Goal: Task Accomplishment & Management: Manage account settings

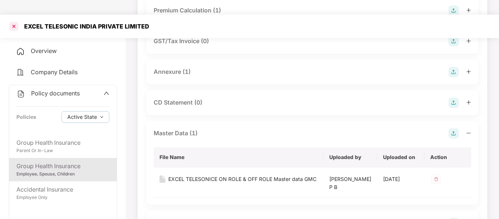
scroll to position [129, 0]
click at [15, 20] on div at bounding box center [14, 26] width 12 height 12
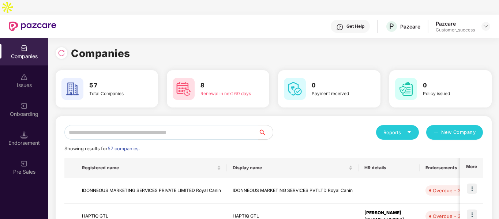
click at [138, 125] on input "text" at bounding box center [161, 132] width 194 height 15
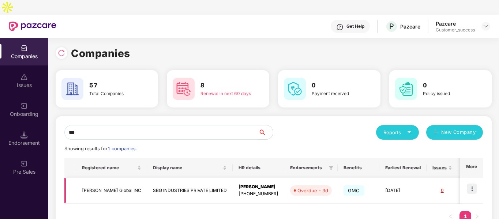
type input "***"
click at [106, 178] on td "[PERSON_NAME] Global INC" at bounding box center [111, 191] width 71 height 26
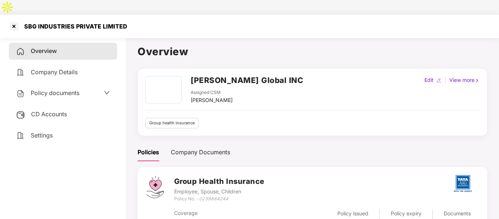
click at [55, 89] on span "Policy documents" at bounding box center [55, 92] width 49 height 7
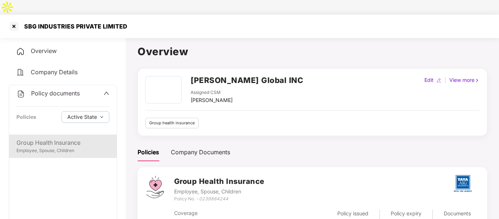
click at [43, 147] on div "Employee, Spouse, Children" at bounding box center [62, 150] width 93 height 7
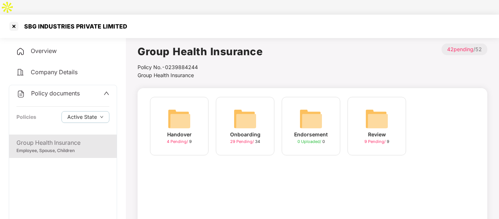
click at [246, 107] on img at bounding box center [244, 118] width 23 height 23
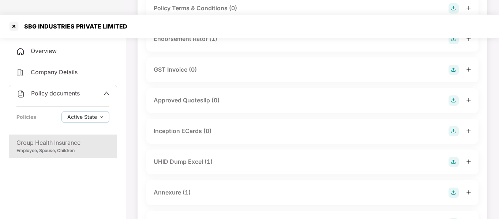
scroll to position [255, 0]
click at [221, 125] on div "Inception ECards (0)" at bounding box center [312, 130] width 317 height 10
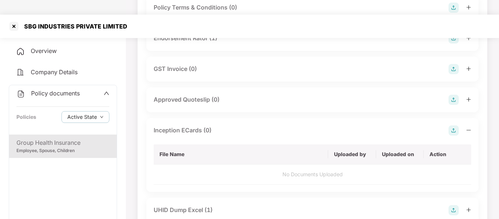
click at [456, 125] on img at bounding box center [453, 130] width 10 height 10
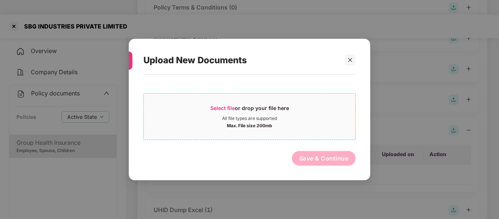
click at [223, 119] on div "All file types are supported" at bounding box center [249, 119] width 55 height 6
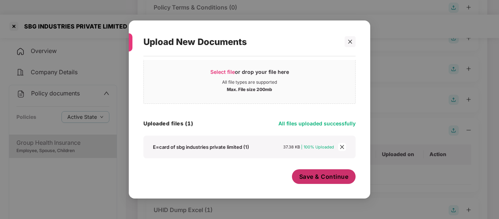
scroll to position [18, 0]
click at [320, 176] on span "Save & Continue" at bounding box center [323, 177] width 49 height 8
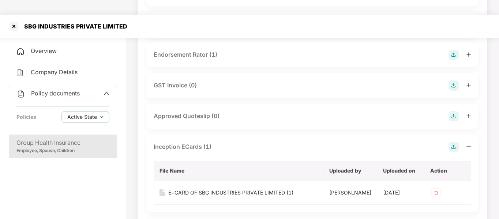
scroll to position [238, 0]
click at [11, 20] on div at bounding box center [14, 26] width 12 height 12
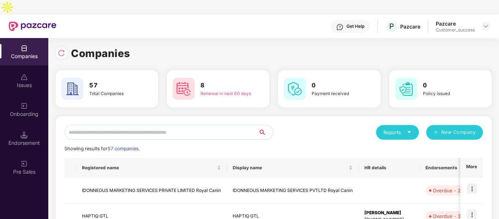
click at [122, 125] on input "text" at bounding box center [161, 132] width 194 height 15
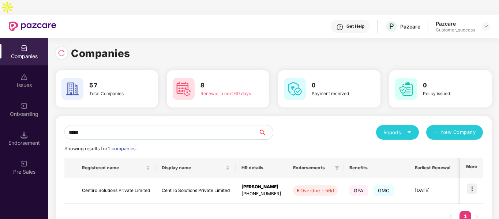
click at [104, 125] on input "*****" at bounding box center [161, 132] width 194 height 15
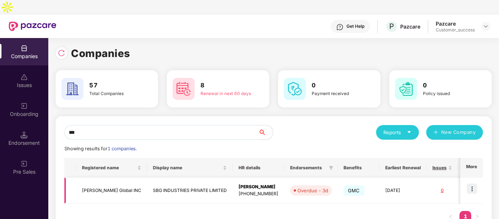
type input "***"
click at [471, 184] on img at bounding box center [472, 189] width 10 height 10
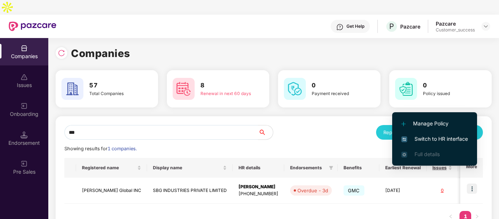
click at [414, 139] on span "Switch to HR interface" at bounding box center [434, 139] width 67 height 8
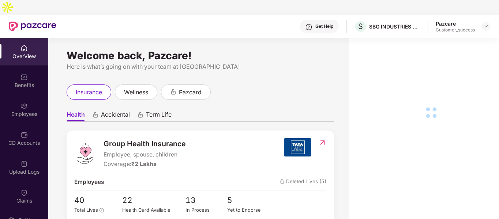
click at [19, 96] on div "Employees" at bounding box center [24, 109] width 48 height 27
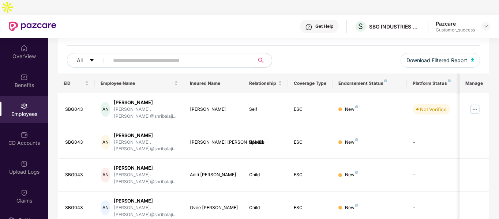
scroll to position [65, 0]
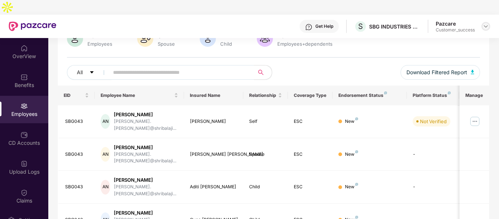
click at [486, 23] on img at bounding box center [486, 26] width 6 height 6
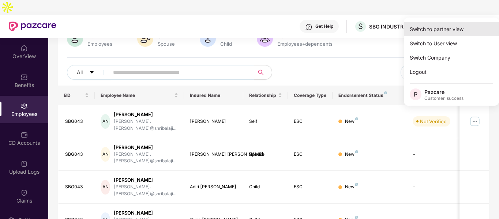
click at [439, 26] on div "Switch to partner view" at bounding box center [451, 29] width 95 height 14
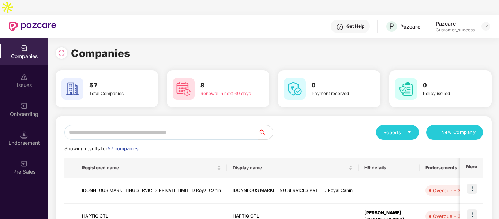
click at [109, 125] on input "text" at bounding box center [161, 132] width 194 height 15
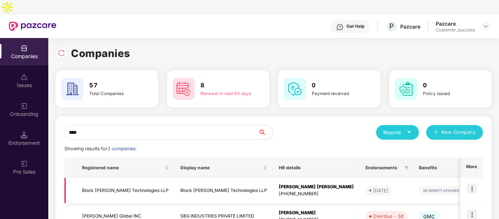
scroll to position [37, 0]
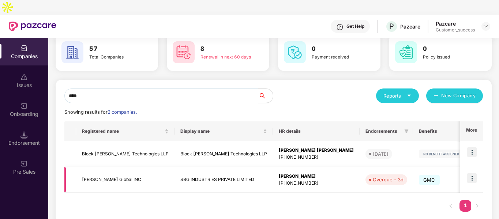
type input "****"
click at [113, 168] on td "[PERSON_NAME] Global INC" at bounding box center [125, 180] width 98 height 26
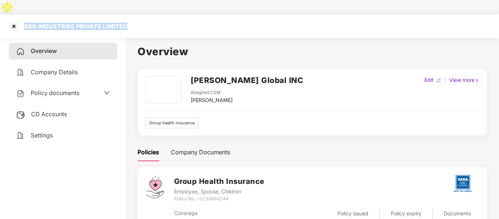
drag, startPoint x: 23, startPoint y: 10, endPoint x: 127, endPoint y: 5, distance: 104.7
click at [127, 15] on div "SBG INDUSTRIES PRIVATE LIMITED" at bounding box center [249, 26] width 499 height 23
copy div "SBG INDUSTRIES PRIVATE LIMITED"
click at [13, 20] on div at bounding box center [14, 26] width 12 height 12
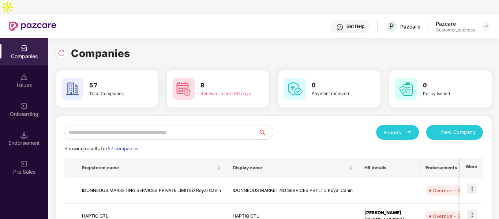
click at [102, 125] on input "text" at bounding box center [161, 132] width 194 height 15
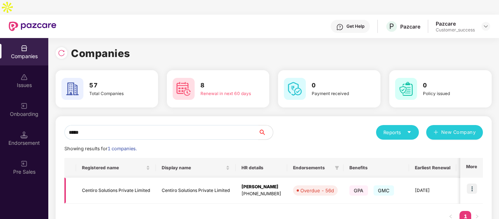
type input "*****"
click at [472, 184] on img at bounding box center [472, 189] width 10 height 10
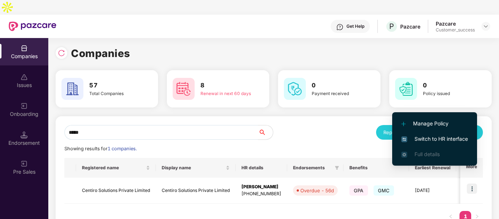
click at [416, 136] on span "Switch to HR interface" at bounding box center [434, 139] width 67 height 8
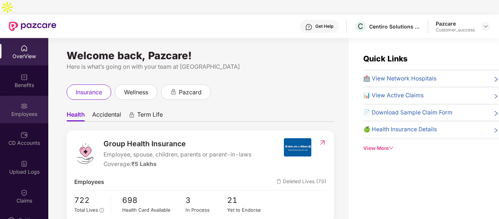
click at [30, 96] on div "Employees" at bounding box center [24, 109] width 48 height 27
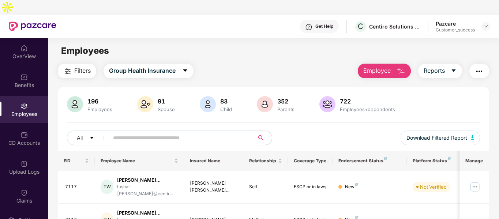
click at [186, 132] on input "text" at bounding box center [178, 137] width 131 height 11
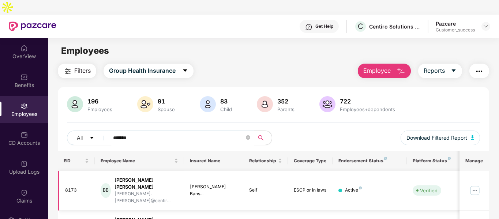
scroll to position [44, 0]
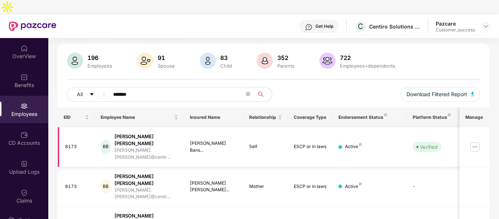
type input "*******"
click at [472, 141] on img at bounding box center [475, 147] width 12 height 12
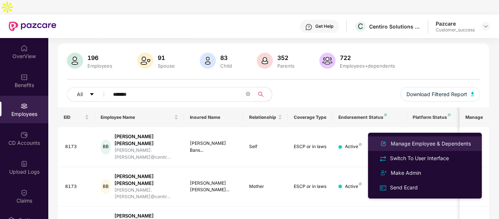
click at [426, 140] on div "Manage Employee & Dependents" at bounding box center [430, 144] width 83 height 8
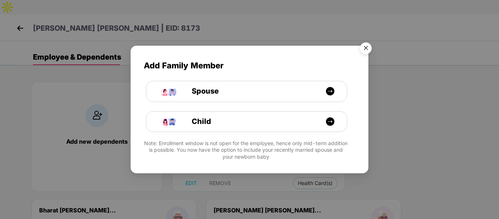
click at [365, 43] on img "Close" at bounding box center [365, 49] width 20 height 20
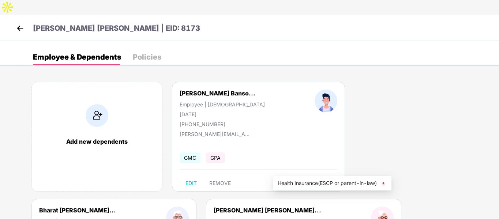
click at [301, 181] on span "Health Card(s)" at bounding box center [315, 183] width 35 height 4
click at [351, 184] on span "Health Insurance(ESCP or parent-in-law)" at bounding box center [332, 183] width 109 height 8
click at [18, 23] on img at bounding box center [20, 28] width 11 height 11
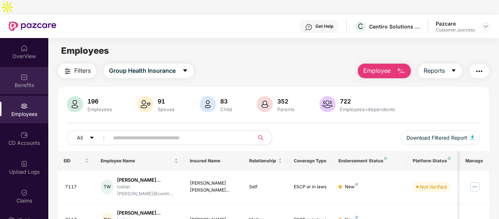
click at [24, 82] on div "Benefits" at bounding box center [24, 85] width 48 height 7
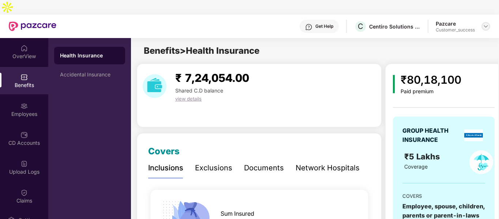
click at [486, 23] on img at bounding box center [486, 26] width 6 height 6
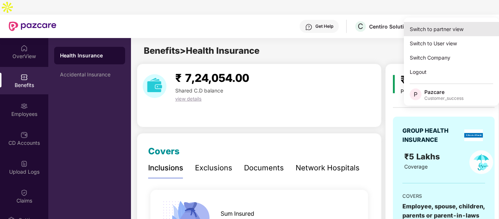
click at [452, 27] on div "Switch to partner view" at bounding box center [451, 29] width 95 height 14
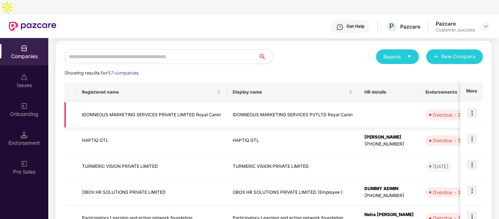
scroll to position [76, 0]
click at [131, 106] on td "IDONNEOUS MARKETING SERVICES PRIVATE LIMITED Royal Canin" at bounding box center [151, 115] width 151 height 26
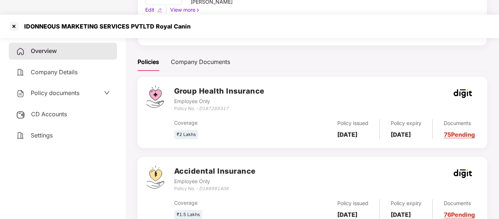
scroll to position [99, 0]
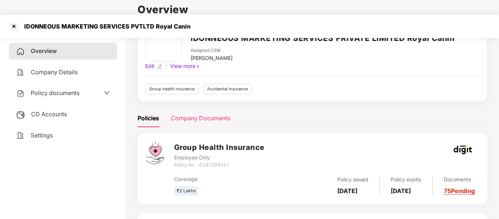
click at [187, 109] on div "Company Documents" at bounding box center [200, 118] width 59 height 18
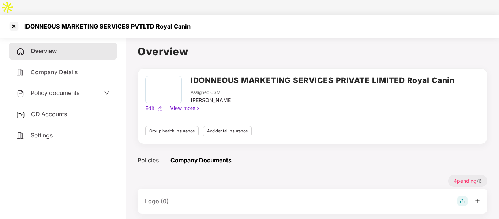
scroll to position [1, 0]
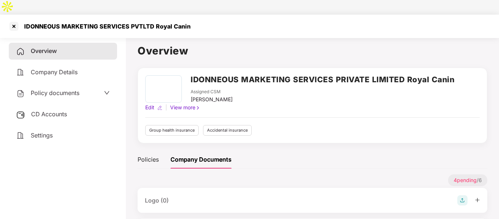
click at [48, 89] on span "Policy documents" at bounding box center [55, 92] width 49 height 7
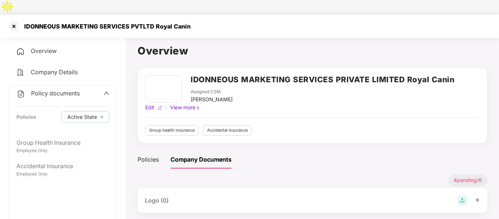
click at [49, 68] on span "Company Details" at bounding box center [54, 71] width 47 height 7
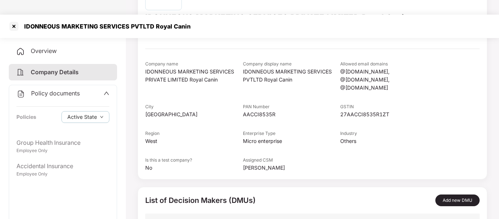
scroll to position [128, 0]
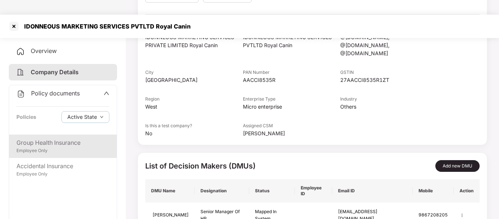
click at [54, 138] on div "Group Health Insurance" at bounding box center [62, 142] width 93 height 9
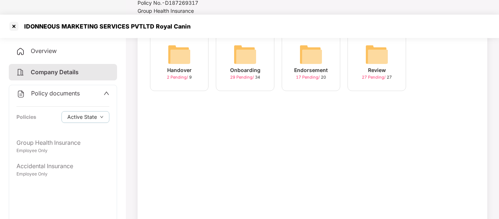
click at [246, 66] on div "Onboarding" at bounding box center [245, 70] width 30 height 8
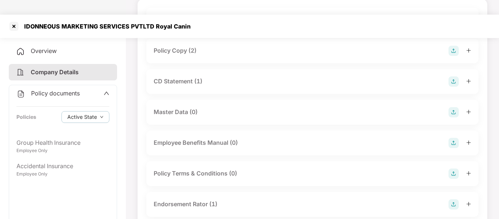
scroll to position [82, 0]
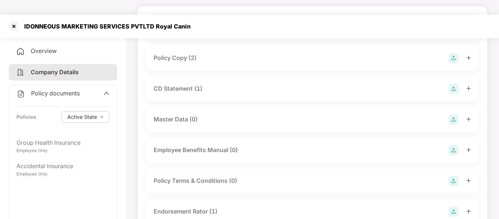
click at [103, 89] on span at bounding box center [106, 94] width 6 height 10
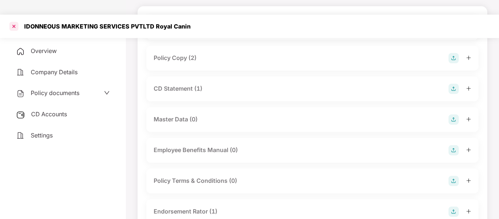
click at [11, 20] on div at bounding box center [14, 26] width 12 height 12
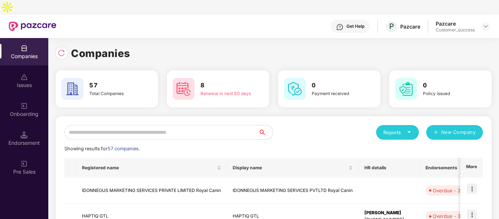
click at [386, 129] on div "Reports" at bounding box center [397, 132] width 28 height 7
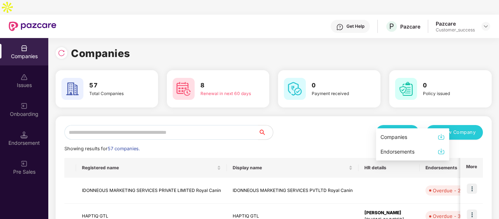
click at [392, 141] on li "Companies" at bounding box center [412, 137] width 73 height 15
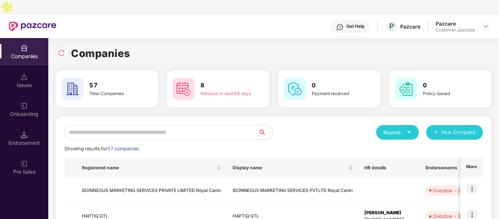
click at [389, 129] on div "Reports" at bounding box center [397, 132] width 28 height 7
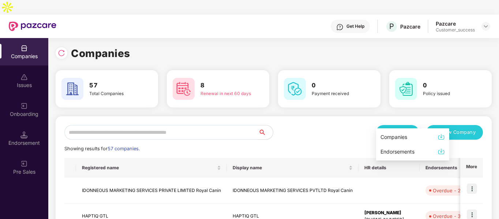
click at [387, 135] on div "Companies" at bounding box center [393, 137] width 27 height 8
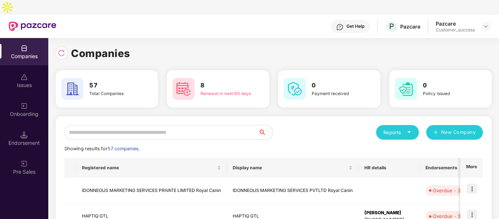
click at [124, 125] on input "text" at bounding box center [161, 132] width 194 height 15
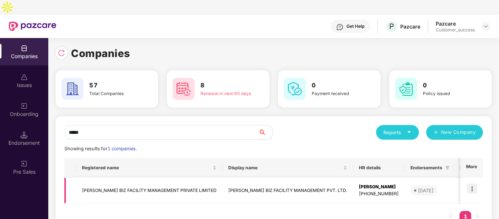
type input "*****"
click at [180, 178] on td "[PERSON_NAME] BIZ FACILITY MANAGEMENT PRIVATE LIMITED" at bounding box center [149, 191] width 146 height 26
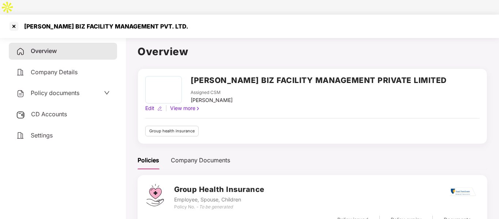
click at [69, 89] on span "Policy documents" at bounding box center [55, 92] width 49 height 7
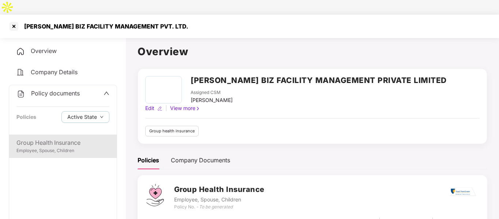
click at [43, 135] on div "Group Health Insurance Employee, Spouse, Children" at bounding box center [62, 146] width 107 height 23
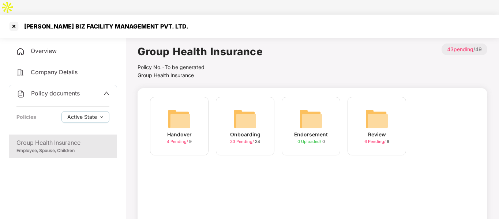
click at [266, 97] on div "Onboarding 33 Pending / 34" at bounding box center [245, 126] width 59 height 59
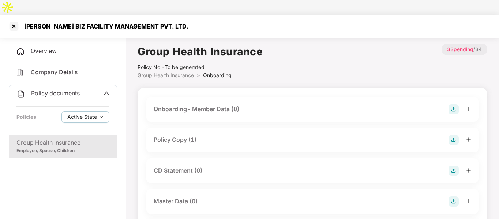
click at [261, 135] on div "Policy Copy (1)" at bounding box center [312, 140] width 317 height 10
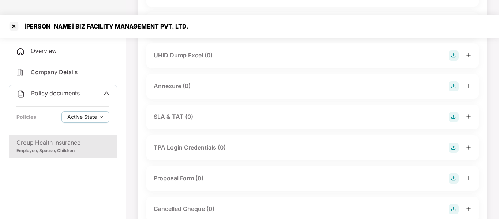
scroll to position [416, 0]
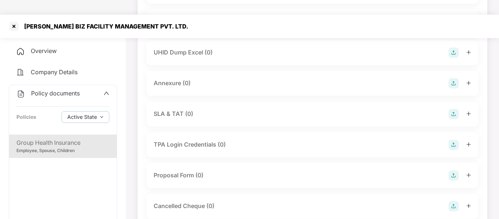
click at [247, 78] on div "Annexure (0)" at bounding box center [312, 83] width 317 height 10
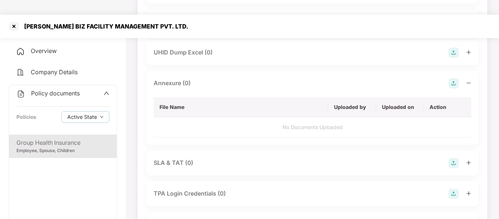
click at [452, 78] on img at bounding box center [453, 83] width 10 height 10
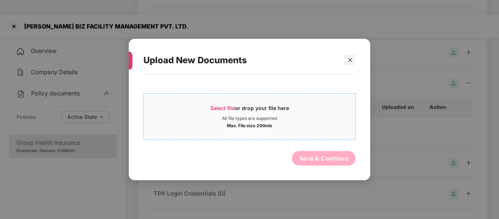
click at [206, 123] on div "Max. File size 200mb" at bounding box center [249, 124] width 211 height 7
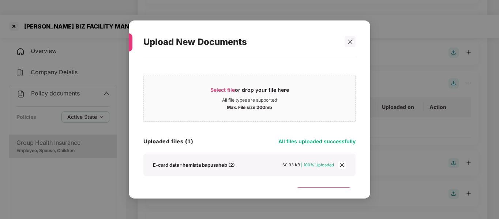
scroll to position [18, 0]
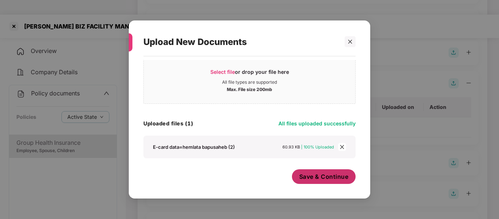
click at [319, 180] on span "Save & Continue" at bounding box center [323, 177] width 49 height 8
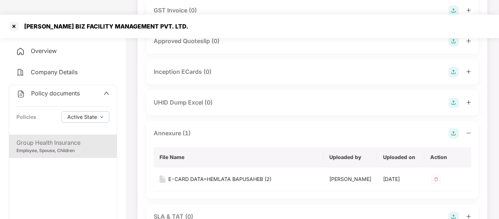
scroll to position [358, 0]
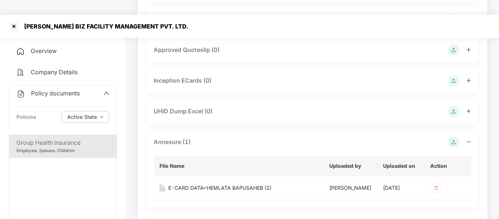
click at [450, 106] on img at bounding box center [453, 111] width 10 height 10
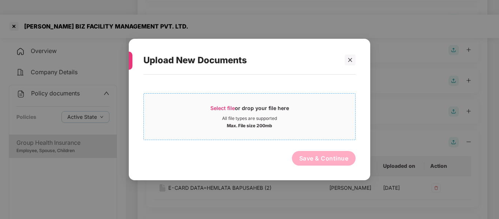
click at [288, 104] on span "Select file or drop your file here All file types are supported Max. File size …" at bounding box center [249, 116] width 211 height 35
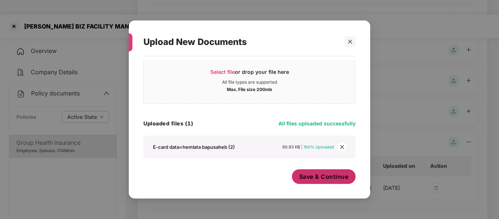
scroll to position [18, 0]
click at [322, 177] on span "Save & Continue" at bounding box center [323, 177] width 49 height 8
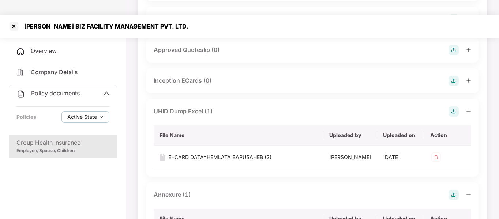
click at [456, 76] on img at bounding box center [453, 81] width 10 height 10
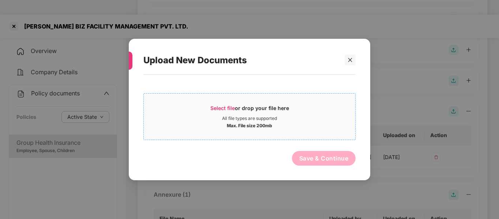
click at [252, 116] on div "All file types are supported" at bounding box center [249, 119] width 55 height 6
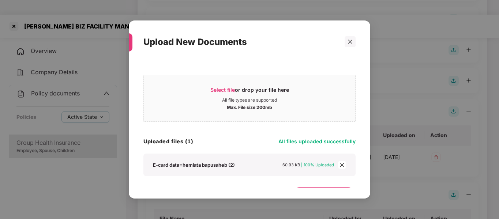
scroll to position [18, 0]
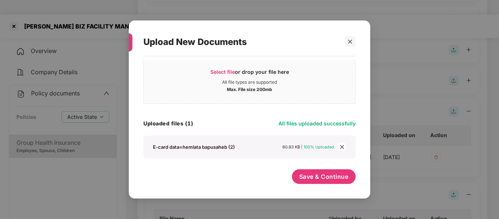
click at [312, 169] on div "Select file or drop your file here All file types are supported Max. File size …" at bounding box center [249, 124] width 212 height 128
click at [310, 171] on button "Save & Continue" at bounding box center [324, 176] width 64 height 15
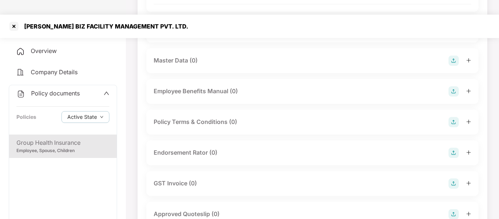
scroll to position [193, 0]
click at [244, 148] on div "Endorsement Rator (0)" at bounding box center [312, 153] width 317 height 10
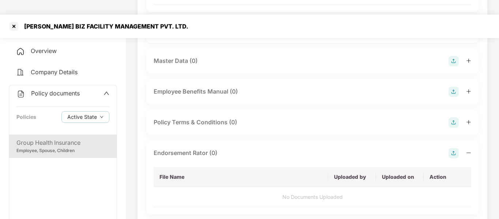
click at [452, 148] on img at bounding box center [453, 153] width 10 height 10
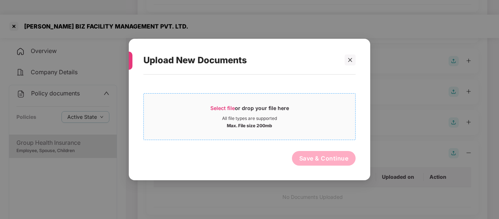
click at [204, 102] on span "Select file or drop your file here All file types are supported Max. File size …" at bounding box center [249, 116] width 211 height 35
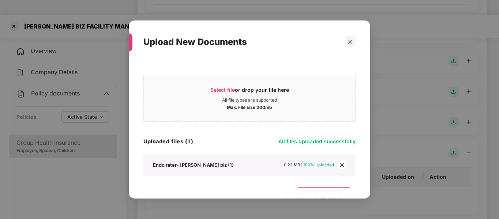
scroll to position [18, 0]
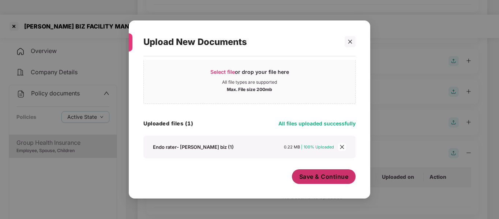
click at [323, 174] on span "Save & Continue" at bounding box center [323, 177] width 49 height 8
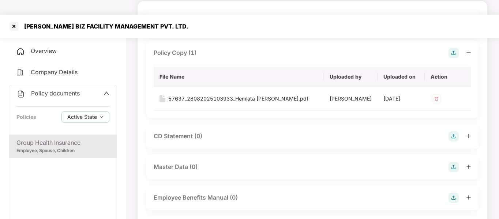
scroll to position [86, 0]
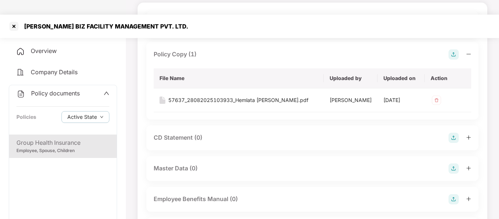
click at [448, 133] on div "CD Statement (0)" at bounding box center [312, 138] width 317 height 10
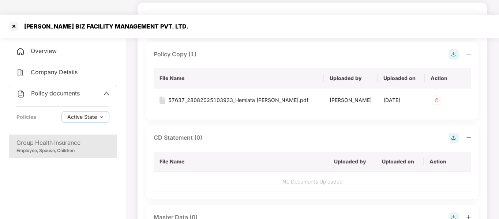
click at [455, 133] on img at bounding box center [453, 138] width 10 height 10
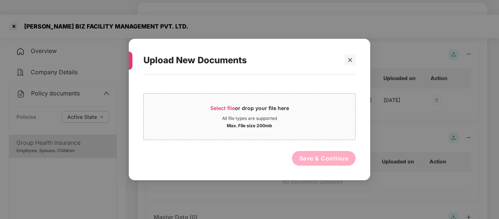
click at [265, 108] on div "Select file or drop your file here" at bounding box center [249, 110] width 79 height 11
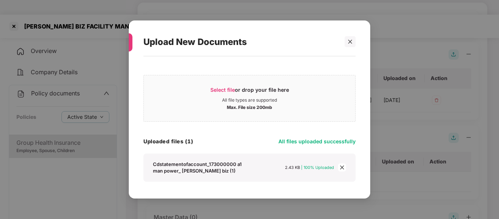
scroll to position [23, 0]
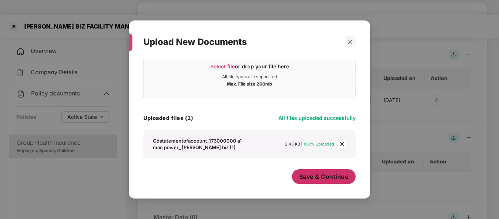
click at [322, 177] on span "Save & Continue" at bounding box center [323, 177] width 49 height 8
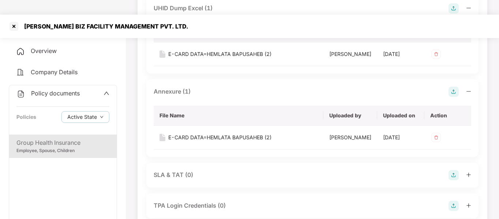
scroll to position [633, 0]
click at [438, 143] on img at bounding box center [436, 137] width 12 height 12
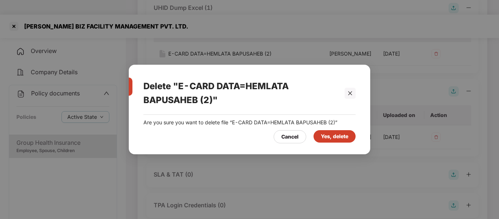
click at [332, 132] on div "Yes, delete" at bounding box center [334, 136] width 27 height 8
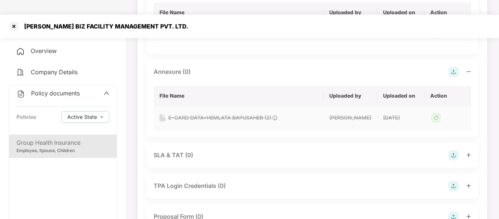
scroll to position [652, 0]
click at [454, 77] on img at bounding box center [453, 72] width 10 height 10
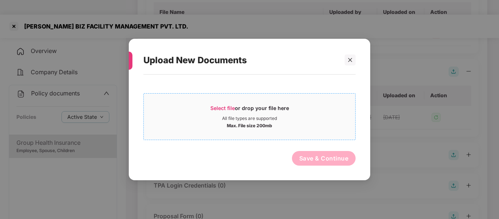
click at [259, 135] on div "Select file or drop your file here All file types are supported Max. File size …" at bounding box center [249, 116] width 212 height 47
click at [242, 117] on div "All file types are supported" at bounding box center [249, 119] width 55 height 6
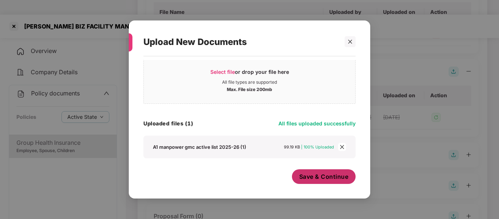
scroll to position [18, 0]
click at [309, 173] on span "Save & Continue" at bounding box center [323, 177] width 49 height 8
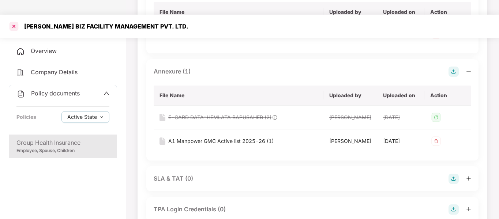
click at [18, 20] on div at bounding box center [14, 26] width 12 height 12
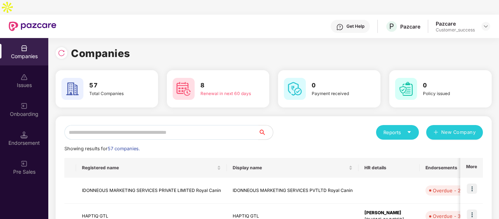
click at [142, 125] on input "text" at bounding box center [161, 132] width 194 height 15
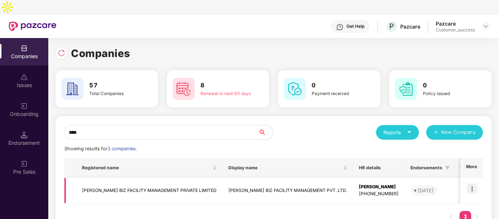
type input "****"
click at [474, 184] on img at bounding box center [472, 189] width 10 height 10
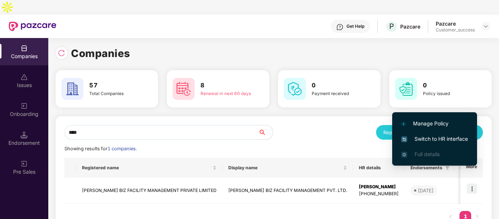
click at [424, 144] on li "Switch to HR interface" at bounding box center [434, 138] width 85 height 15
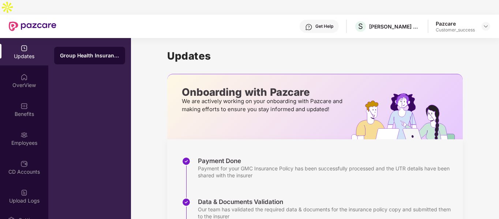
click at [19, 110] on div "Benefits" at bounding box center [24, 113] width 48 height 7
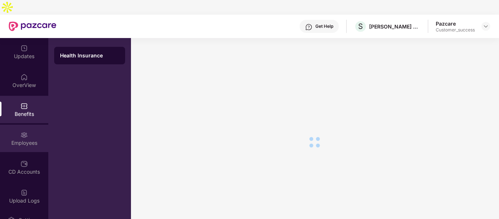
click at [22, 131] on img at bounding box center [23, 134] width 7 height 7
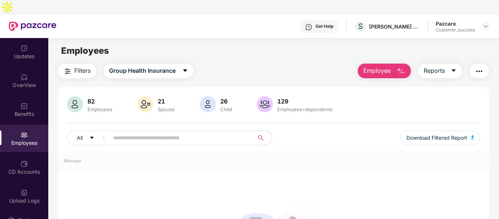
click at [22, 131] on img at bounding box center [23, 134] width 7 height 7
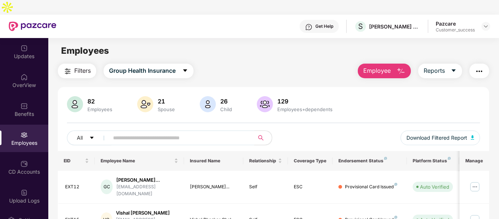
click at [151, 132] on input "text" at bounding box center [178, 137] width 131 height 11
paste input "*******"
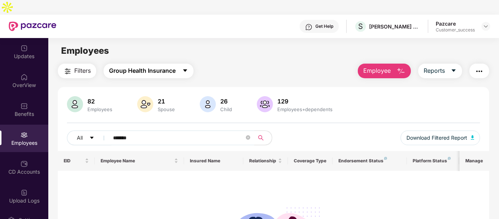
click at [175, 66] on span "Group Health Insurance" at bounding box center [142, 70] width 67 height 9
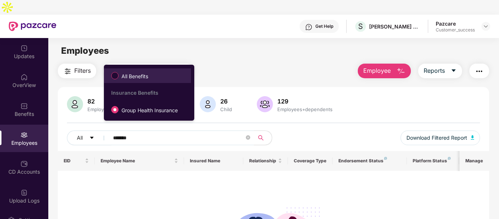
click at [128, 77] on span "All Benefits" at bounding box center [134, 76] width 33 height 8
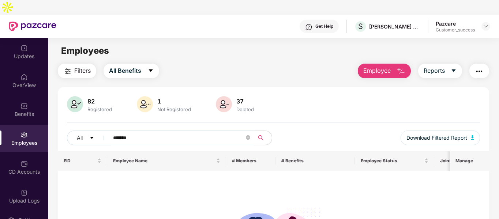
click at [158, 132] on input "*******" at bounding box center [178, 137] width 131 height 11
type input "*"
paste input "**********"
type input "**********"
click at [486, 22] on div at bounding box center [485, 26] width 9 height 9
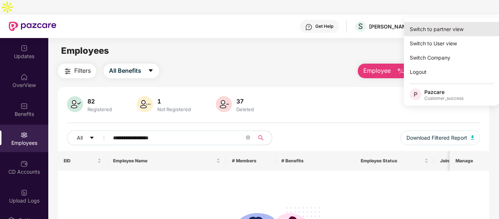
click at [458, 23] on div "Switch to partner view" at bounding box center [451, 29] width 95 height 14
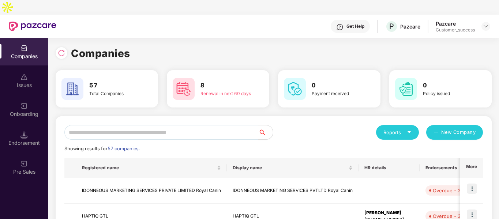
click at [168, 125] on input "text" at bounding box center [161, 132] width 194 height 15
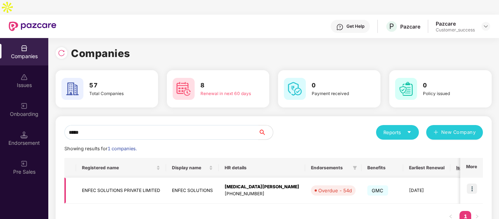
type input "*****"
click at [127, 178] on td "ENFEC SOLUTIONS PRIVATE LIMITED" at bounding box center [121, 191] width 90 height 26
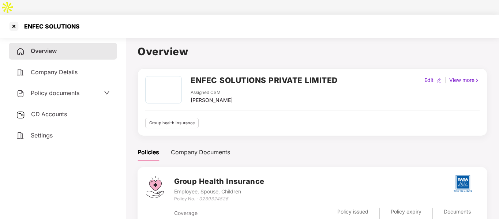
click at [60, 89] on span "Policy documents" at bounding box center [55, 92] width 49 height 7
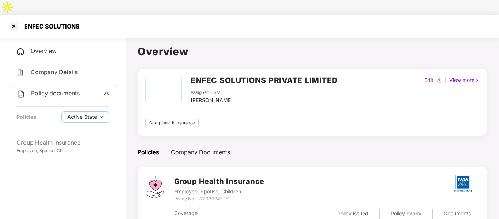
click at [189, 203] on div "Coverage ₹3 Lakhs Policy issued [DATE] Policy expiry [DATE] Documents 81 Pending" at bounding box center [326, 216] width 304 height 27
click at [195, 196] on div "Policy No. - 0239324526" at bounding box center [219, 199] width 90 height 7
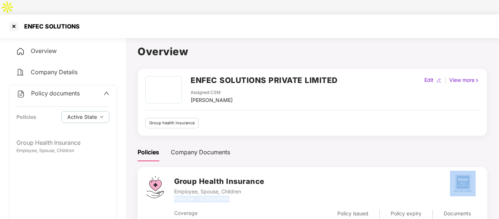
click at [195, 196] on div "Policy No. - 0239324526" at bounding box center [219, 199] width 90 height 7
copy div "Policy No. - 0239324526"
click at [10, 20] on div at bounding box center [14, 26] width 12 height 12
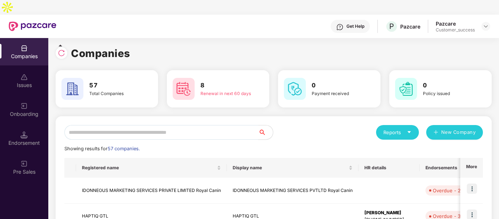
click at [103, 125] on input "text" at bounding box center [161, 132] width 194 height 15
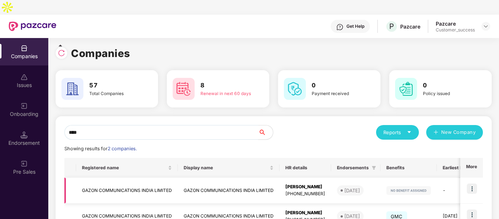
scroll to position [37, 0]
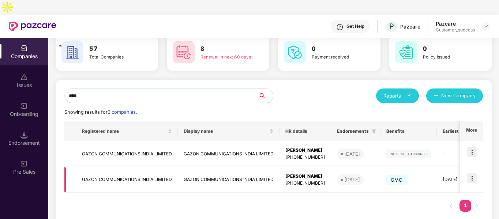
type input "****"
click at [478, 167] on td at bounding box center [471, 180] width 23 height 26
click at [471, 173] on img at bounding box center [472, 178] width 10 height 10
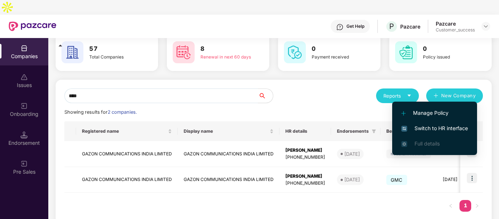
click at [424, 131] on span "Switch to HR interface" at bounding box center [434, 128] width 67 height 8
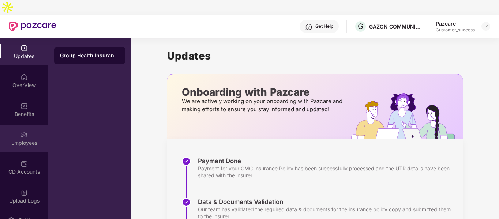
click at [21, 139] on div "Employees" at bounding box center [24, 142] width 48 height 7
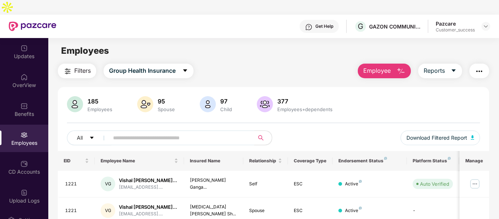
click at [179, 132] on input "text" at bounding box center [178, 137] width 131 height 11
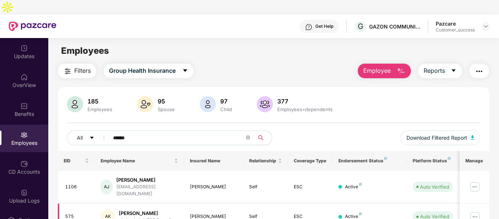
scroll to position [150, 0]
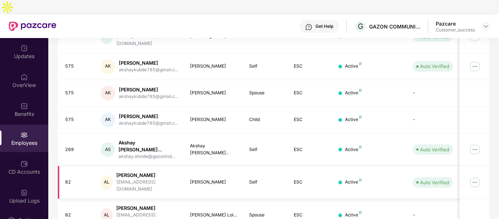
type input "******"
click at [472, 177] on img at bounding box center [475, 183] width 12 height 12
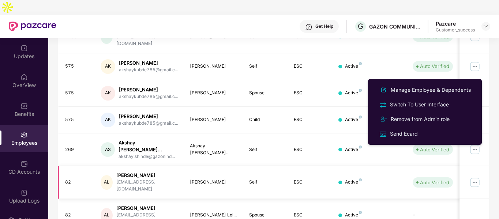
click at [144, 179] on div "[EMAIL_ADDRESS][DOMAIN_NAME]" at bounding box center [147, 186] width 62 height 14
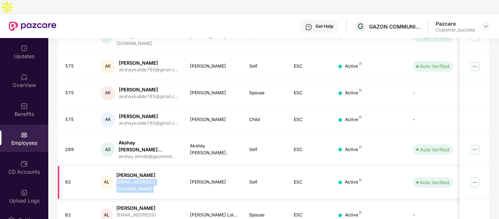
click at [144, 179] on div "[EMAIL_ADDRESS][DOMAIN_NAME]" at bounding box center [147, 186] width 62 height 14
copy div "[EMAIL_ADDRESS][DOMAIN_NAME]"
